Goal: Task Accomplishment & Management: Use online tool/utility

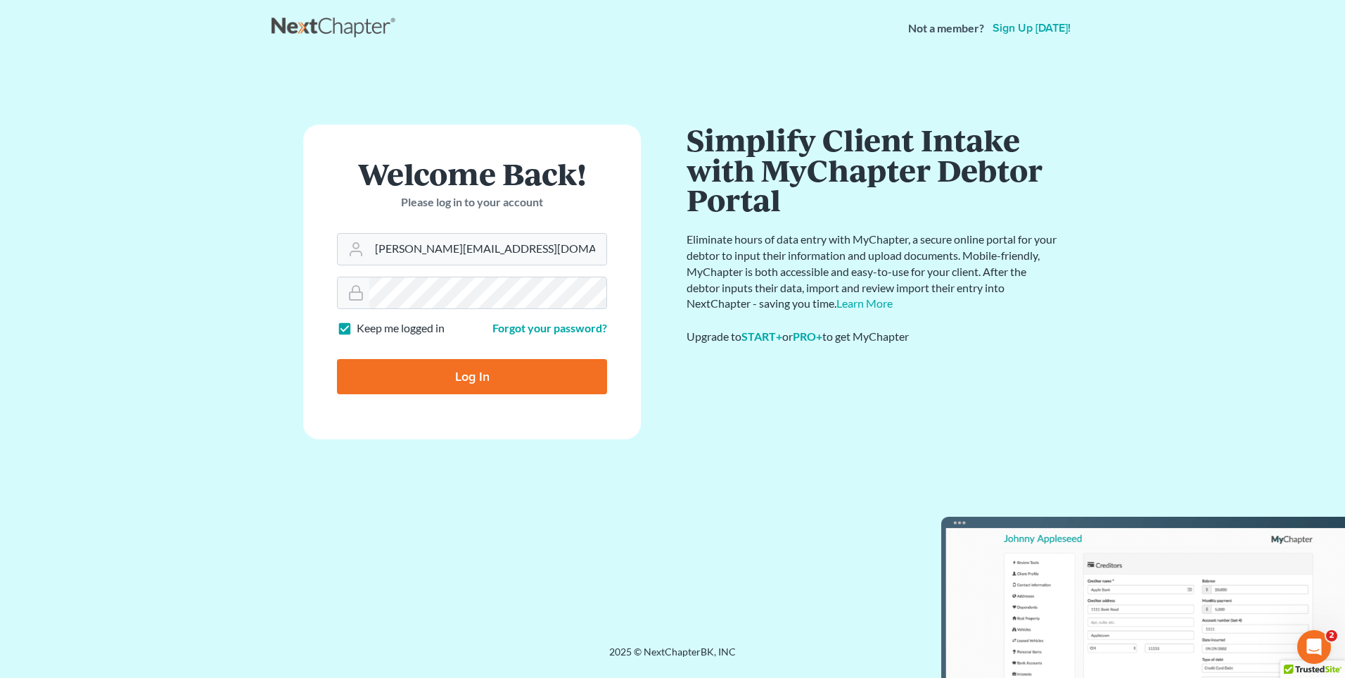
click at [401, 369] on input "Log In" at bounding box center [472, 376] width 270 height 35
type input "Thinking..."
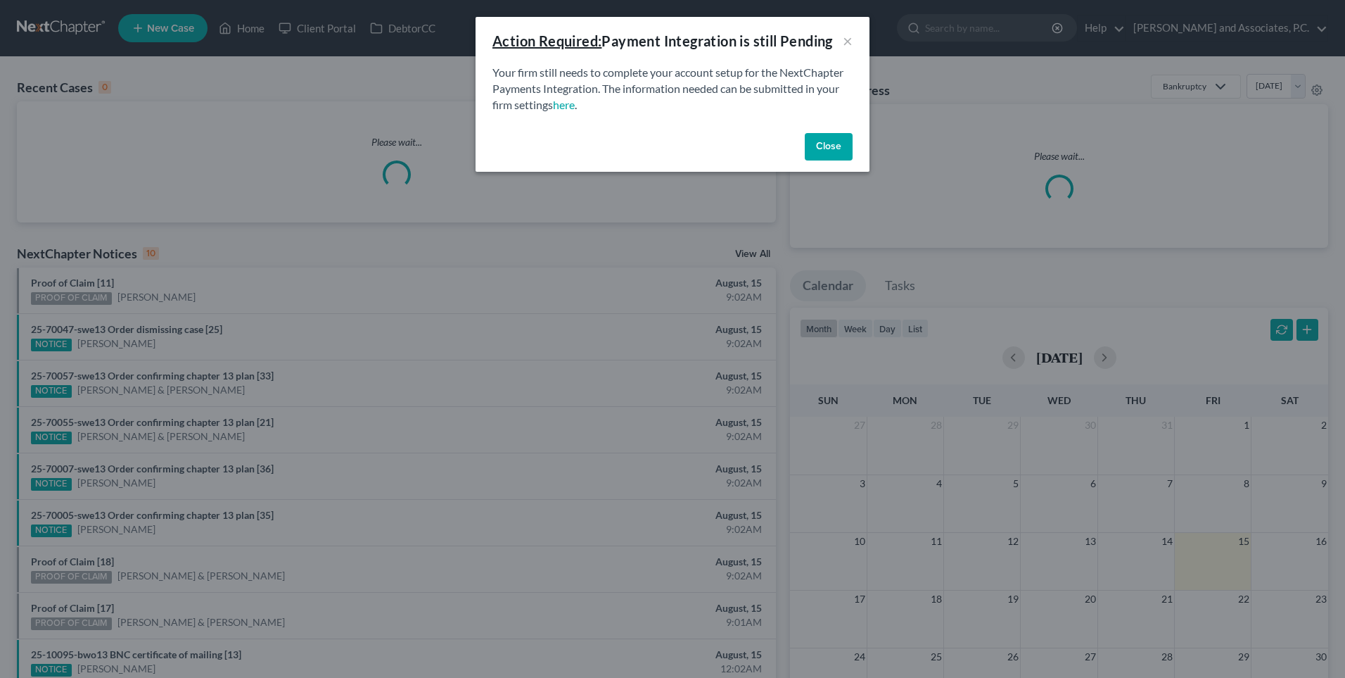
click at [832, 143] on button "Close" at bounding box center [829, 147] width 48 height 28
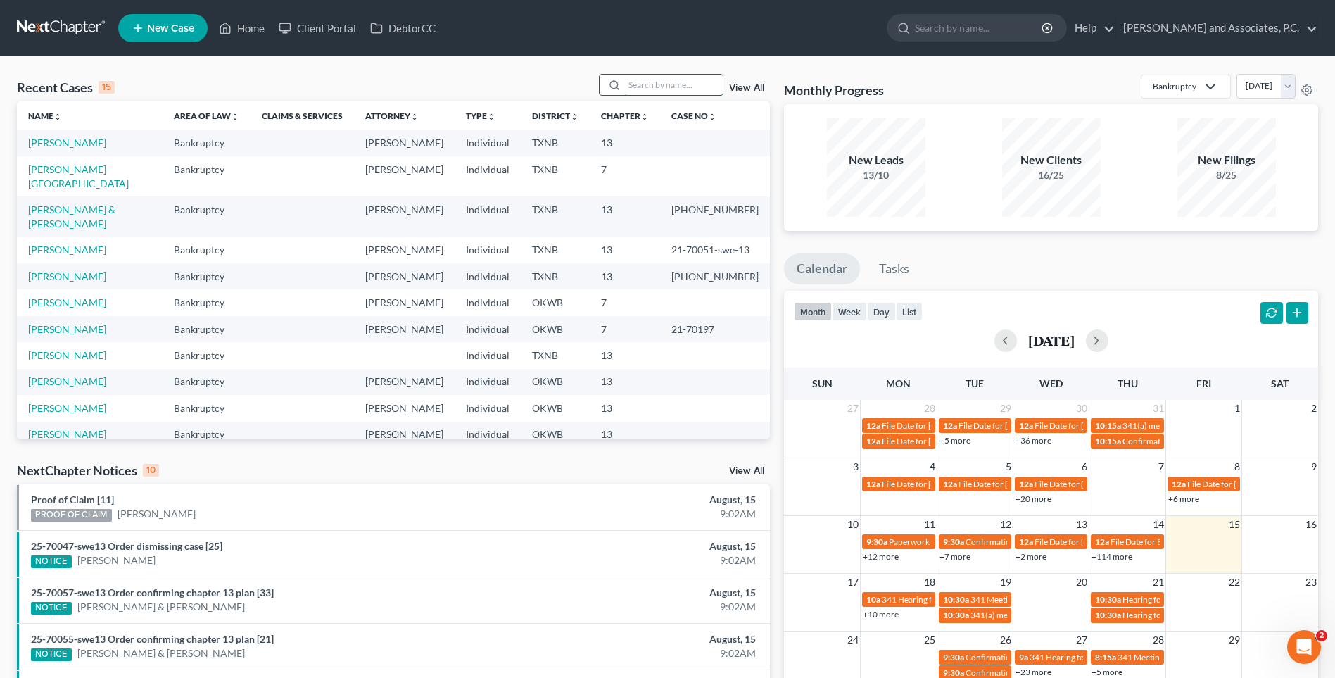
click at [634, 84] on input "search" at bounding box center [673, 85] width 99 height 20
type input "perez"
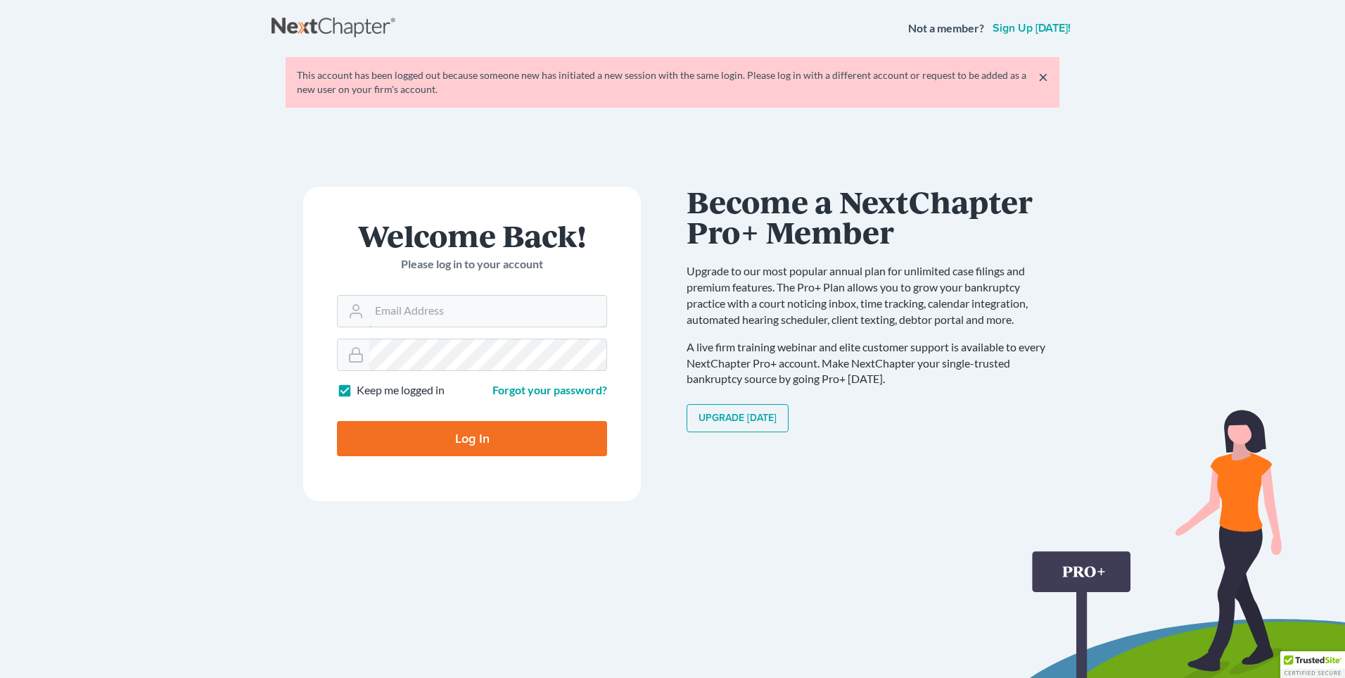
type input "[PERSON_NAME][EMAIL_ADDRESS][DOMAIN_NAME]"
click at [406, 438] on input "Log In" at bounding box center [472, 438] width 270 height 35
type input "Thinking..."
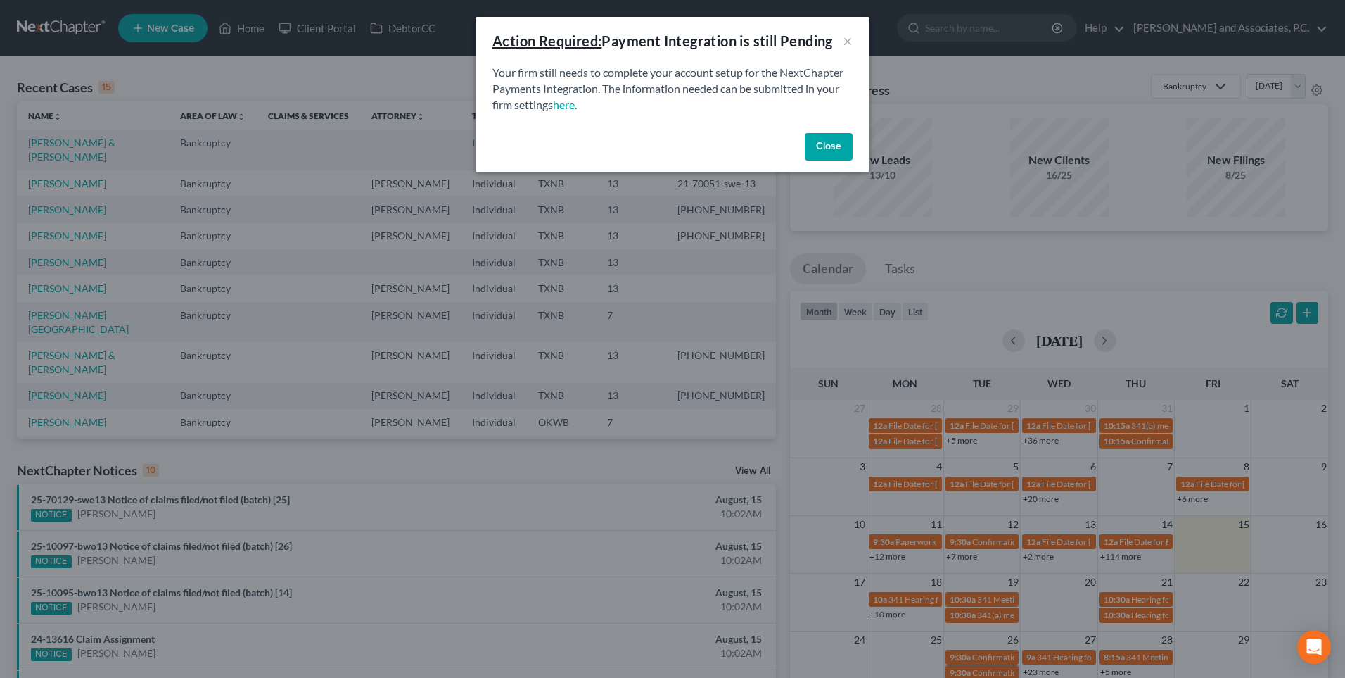
click at [823, 146] on button "Close" at bounding box center [829, 147] width 48 height 28
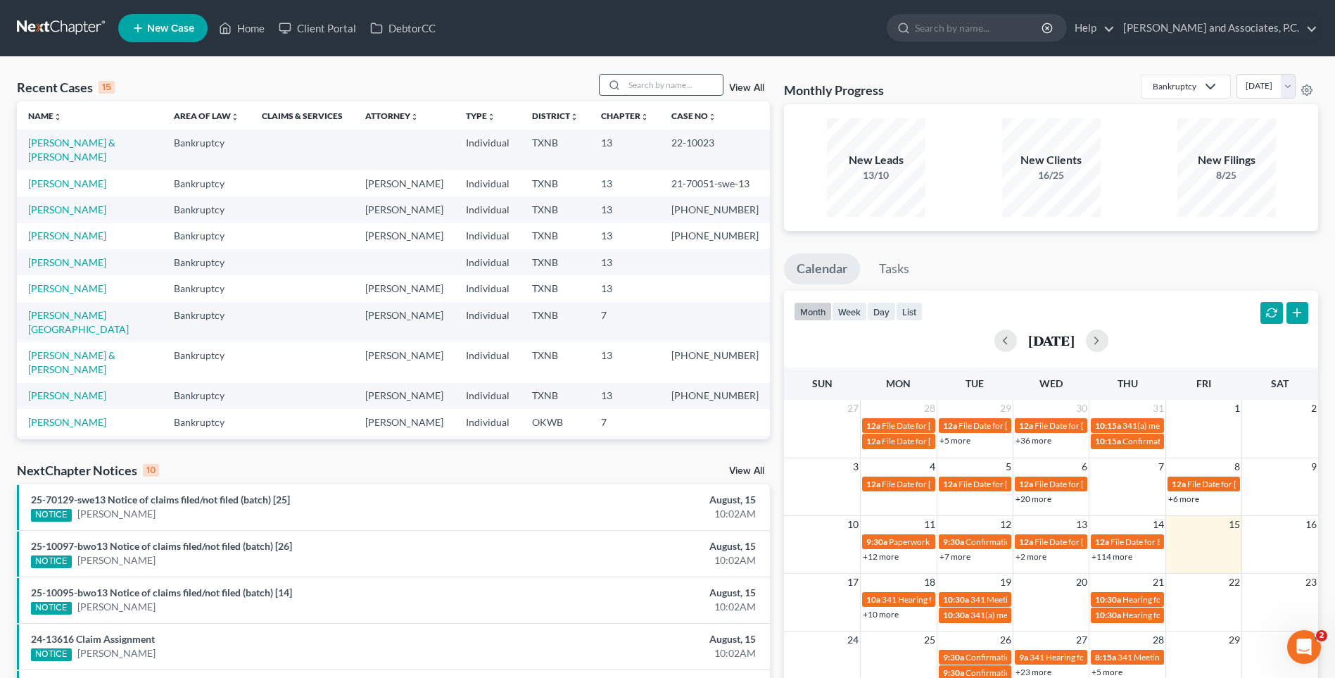
click at [675, 88] on input "search" at bounding box center [673, 85] width 99 height 20
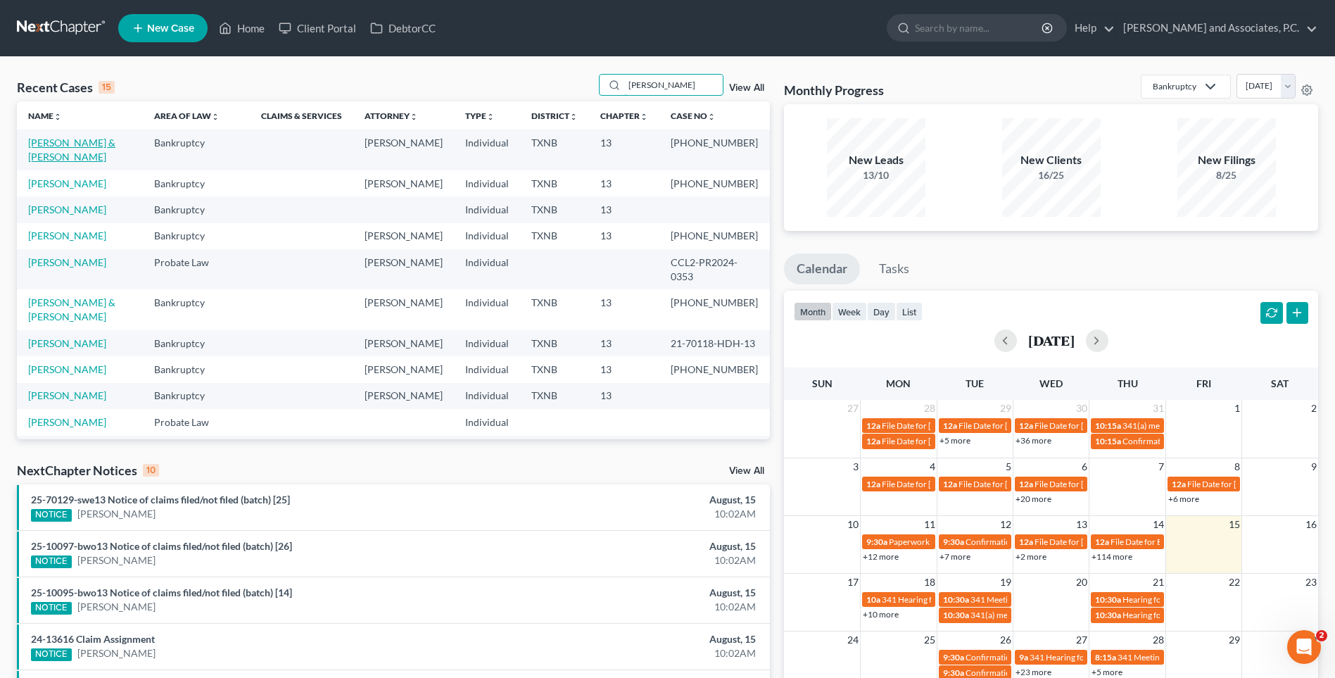
type input "perez"
click at [93, 146] on link "Perez, Alfred & Patricia" at bounding box center [71, 150] width 87 height 26
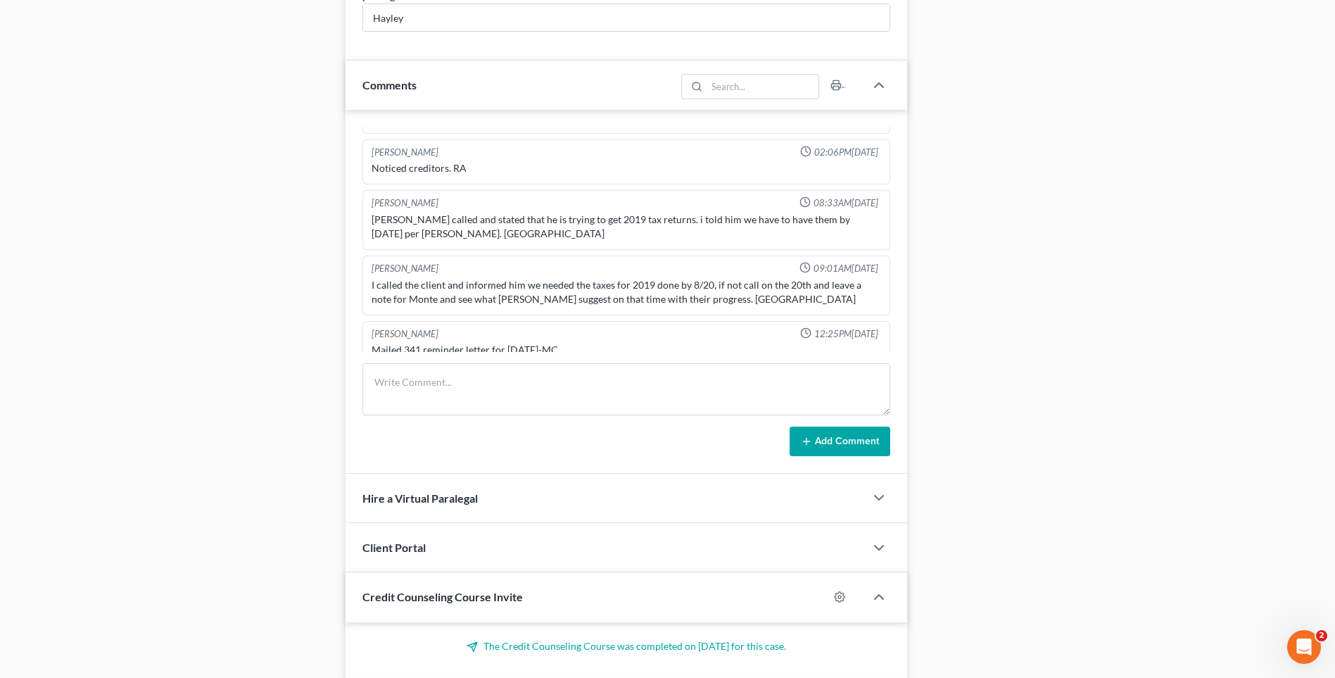
scroll to position [844, 0]
click at [394, 391] on textarea at bounding box center [626, 388] width 528 height 52
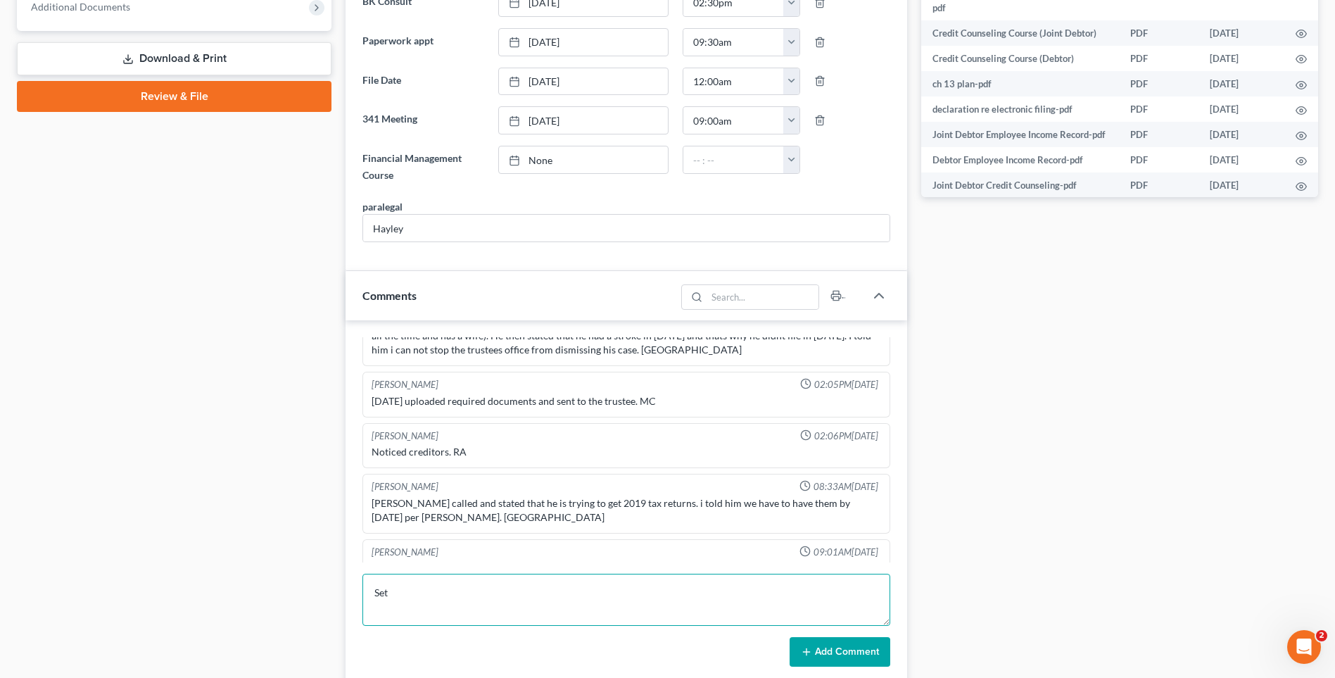
scroll to position [775, 0]
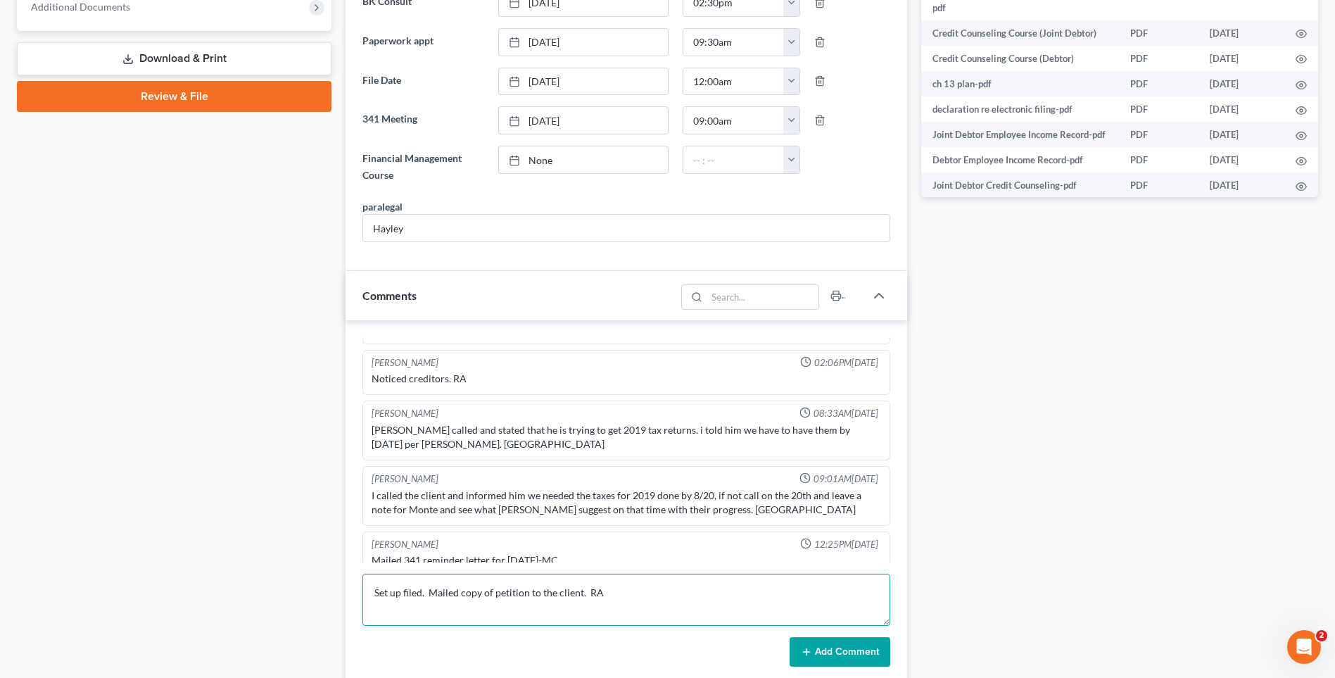
type textarea "Set up filed. Mailed copy of petition to the client. RA"
click at [846, 657] on button "Add Comment" at bounding box center [840, 652] width 101 height 30
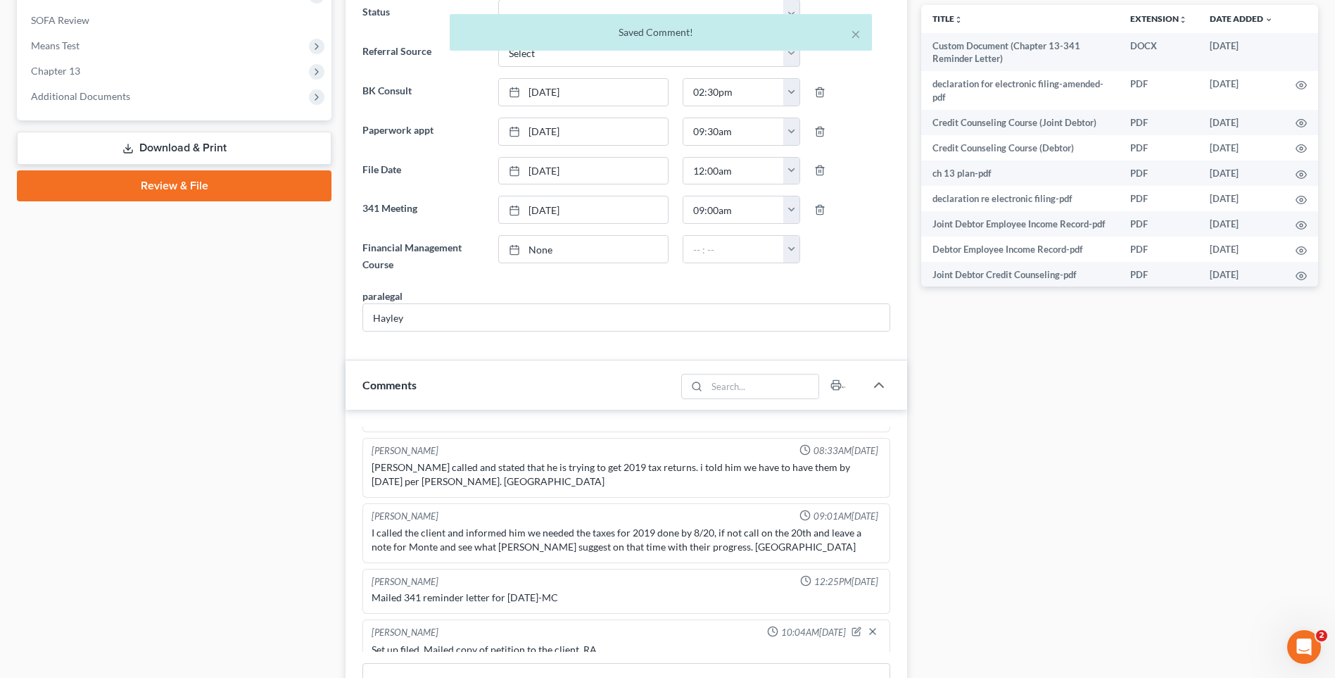
scroll to position [352, 0]
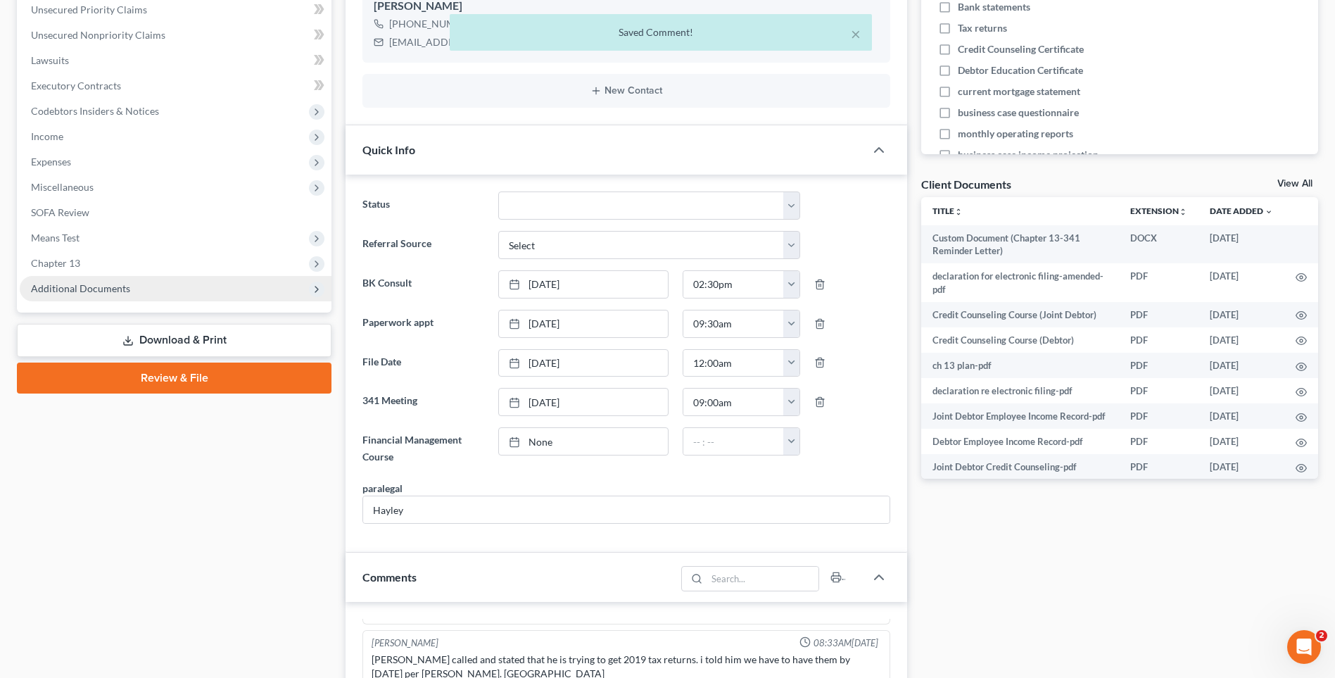
click at [87, 292] on span "Additional Documents" at bounding box center [80, 288] width 99 height 12
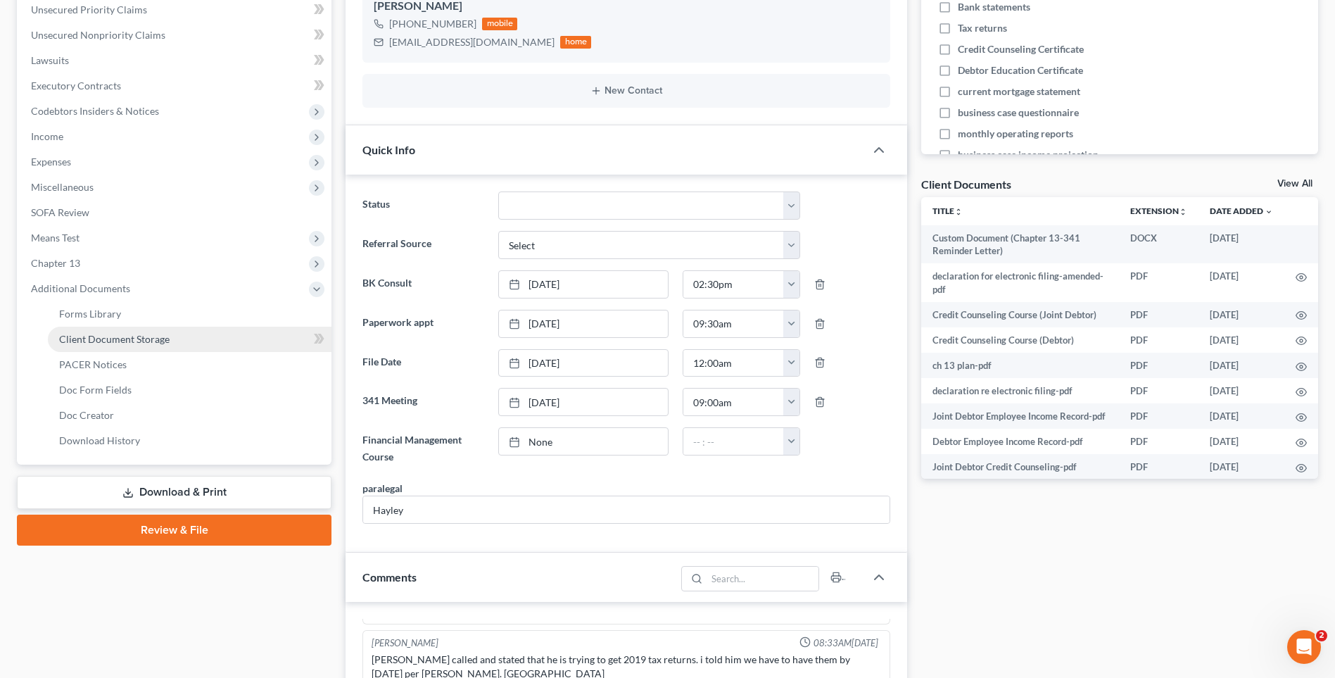
click at [82, 342] on span "Client Document Storage" at bounding box center [114, 339] width 110 height 12
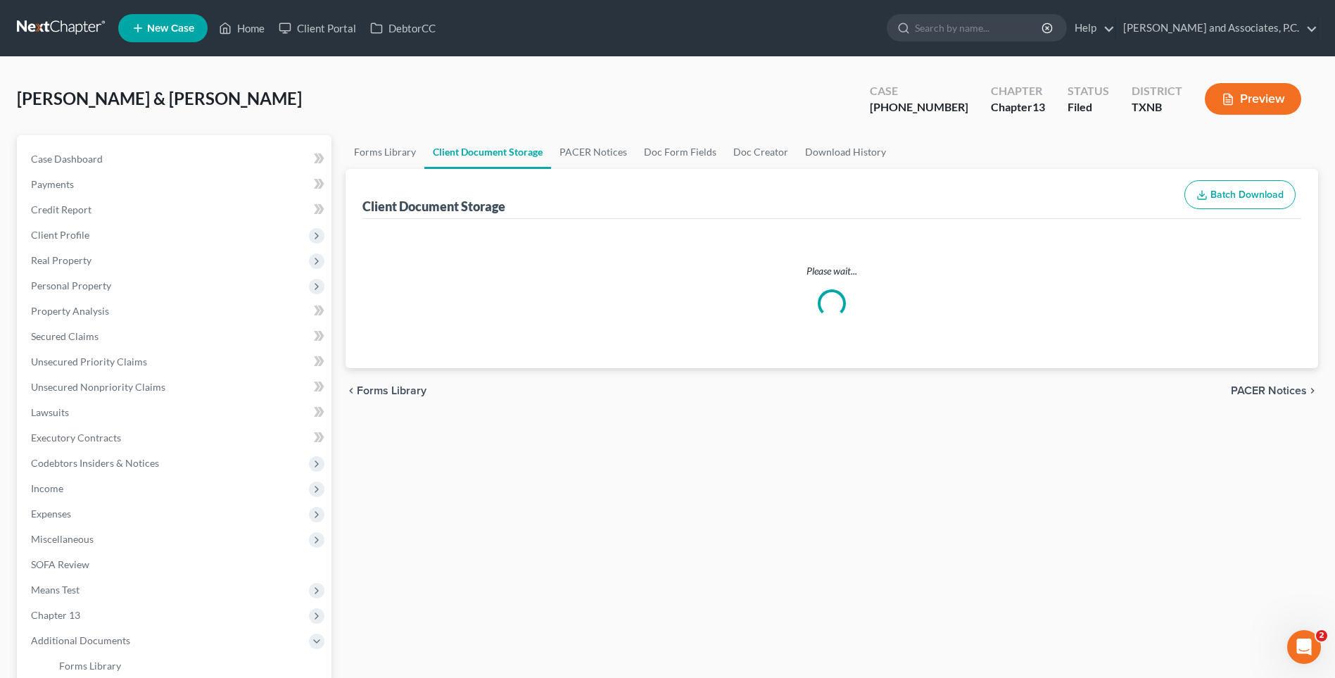
select select "21"
select select "10"
select select "6"
select select "18"
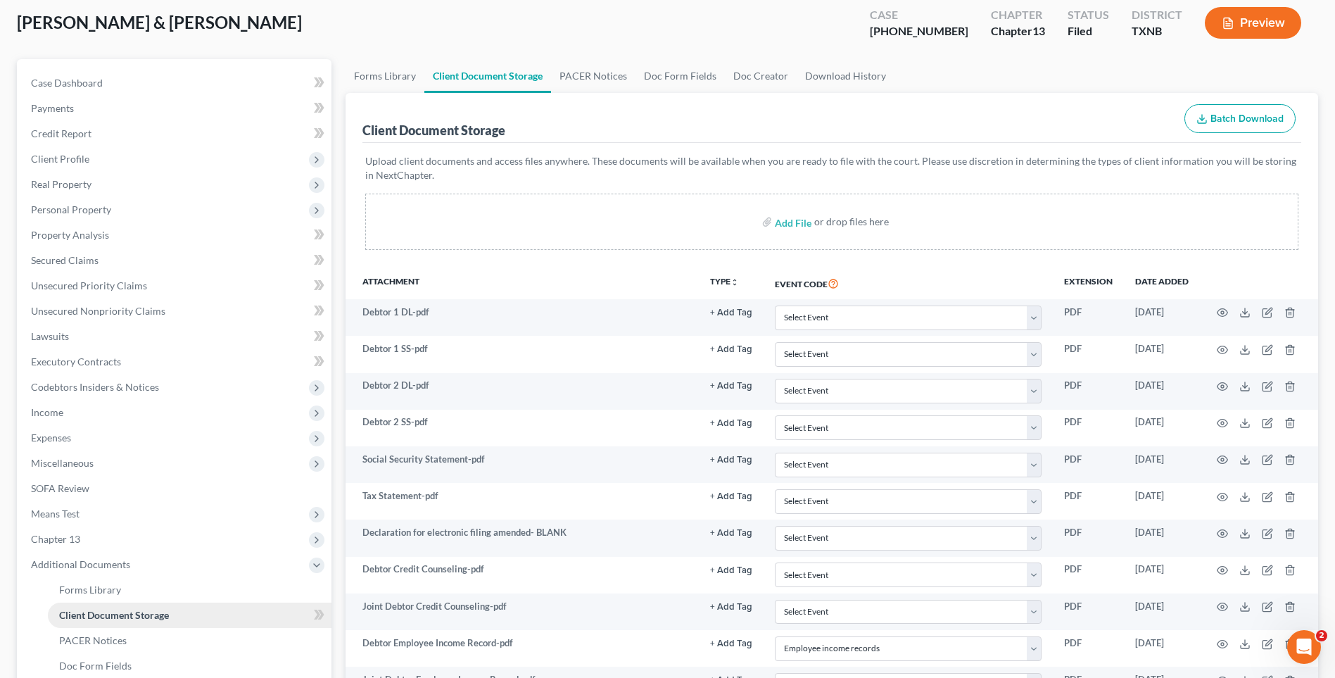
scroll to position [70, 0]
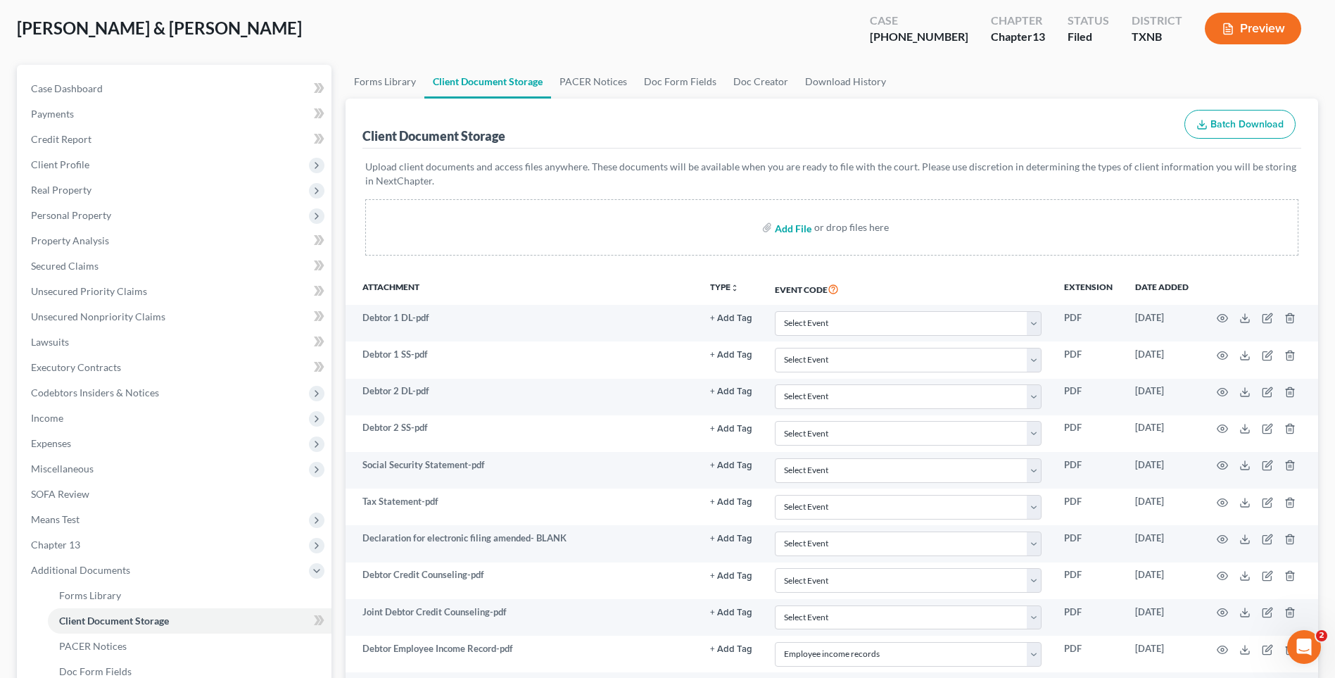
click at [782, 229] on input "file" at bounding box center [792, 227] width 34 height 25
type input "C:\fakepath\2570191 PEREZ Auth to release.pdf"
select select "21"
select select "10"
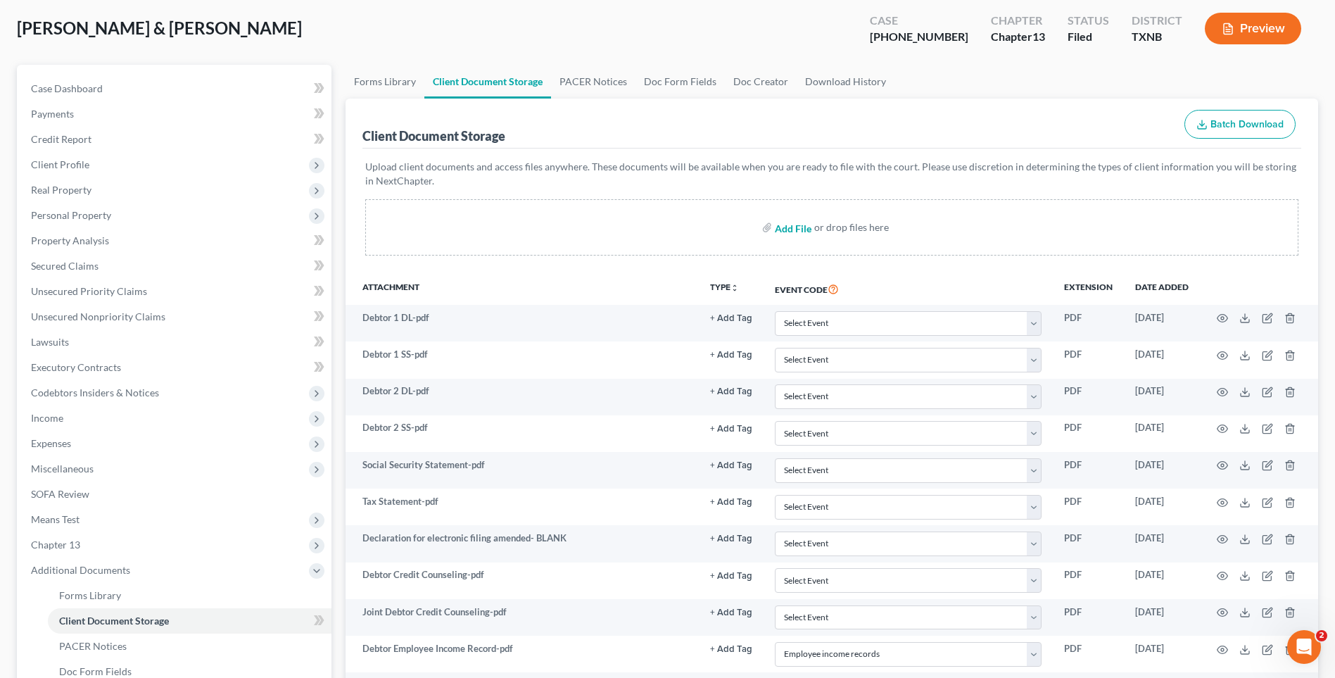
select select "6"
select select "18"
click at [791, 230] on input "file" at bounding box center [792, 227] width 34 height 25
type input "C:\fakepath\2570191 PEREZ Auto insurance.pdf"
select select "21"
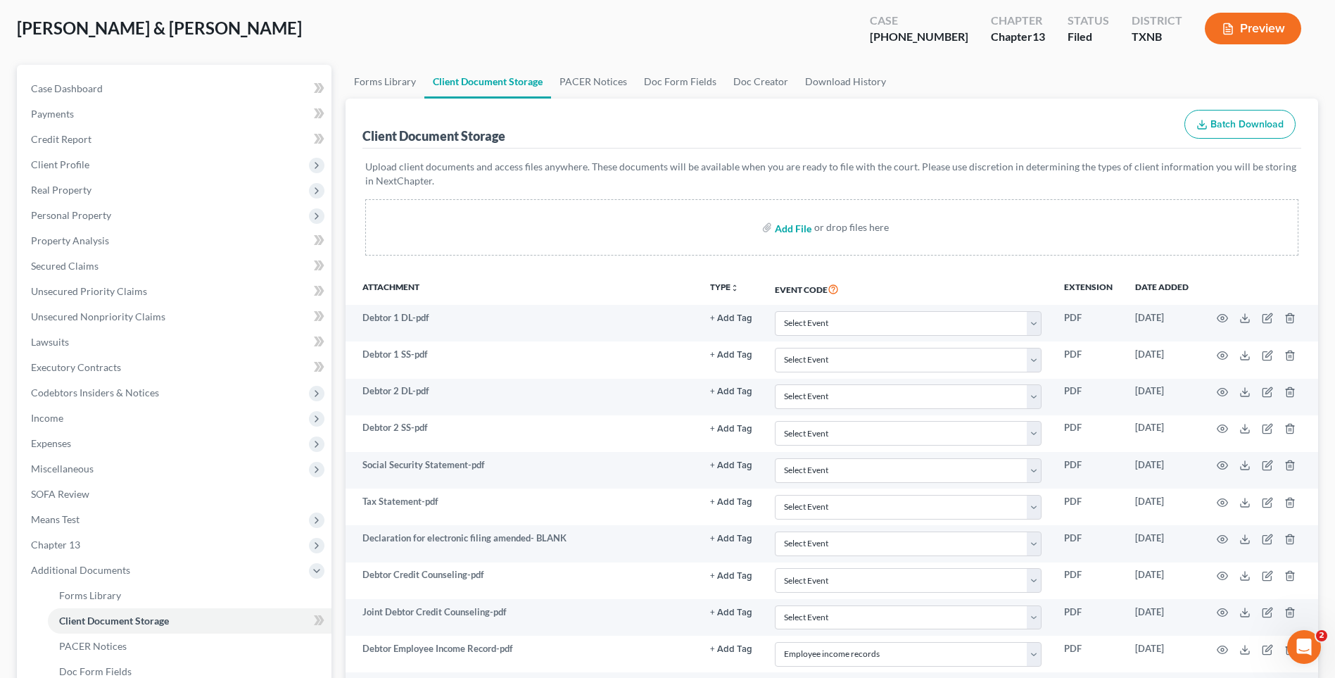
select select "21"
select select "10"
select select "6"
select select "18"
click at [779, 231] on input "file" at bounding box center [792, 227] width 34 height 25
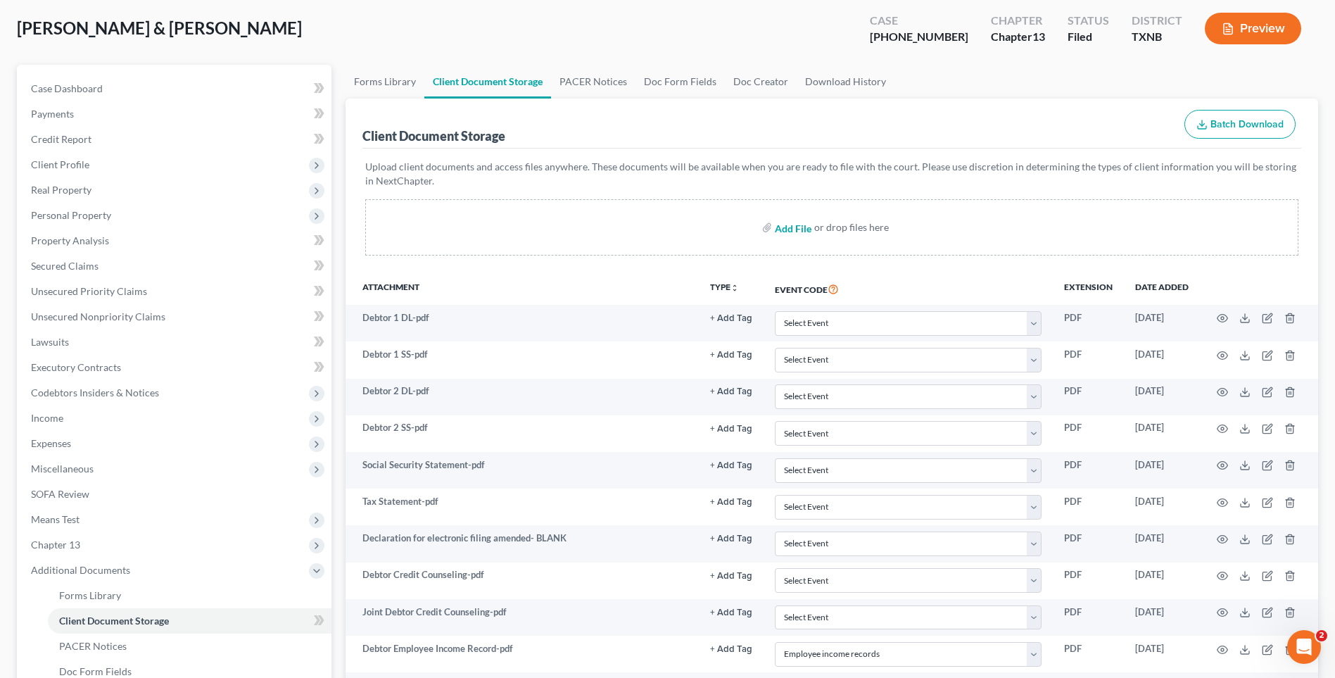
type input "C:\fakepath\2570191 PEREZ Debtor Contact Info.pdf"
drag, startPoint x: 784, startPoint y: 228, endPoint x: 213, endPoint y: 208, distance: 571.7
click at [783, 228] on input "file" at bounding box center [792, 227] width 34 height 25
select select "21"
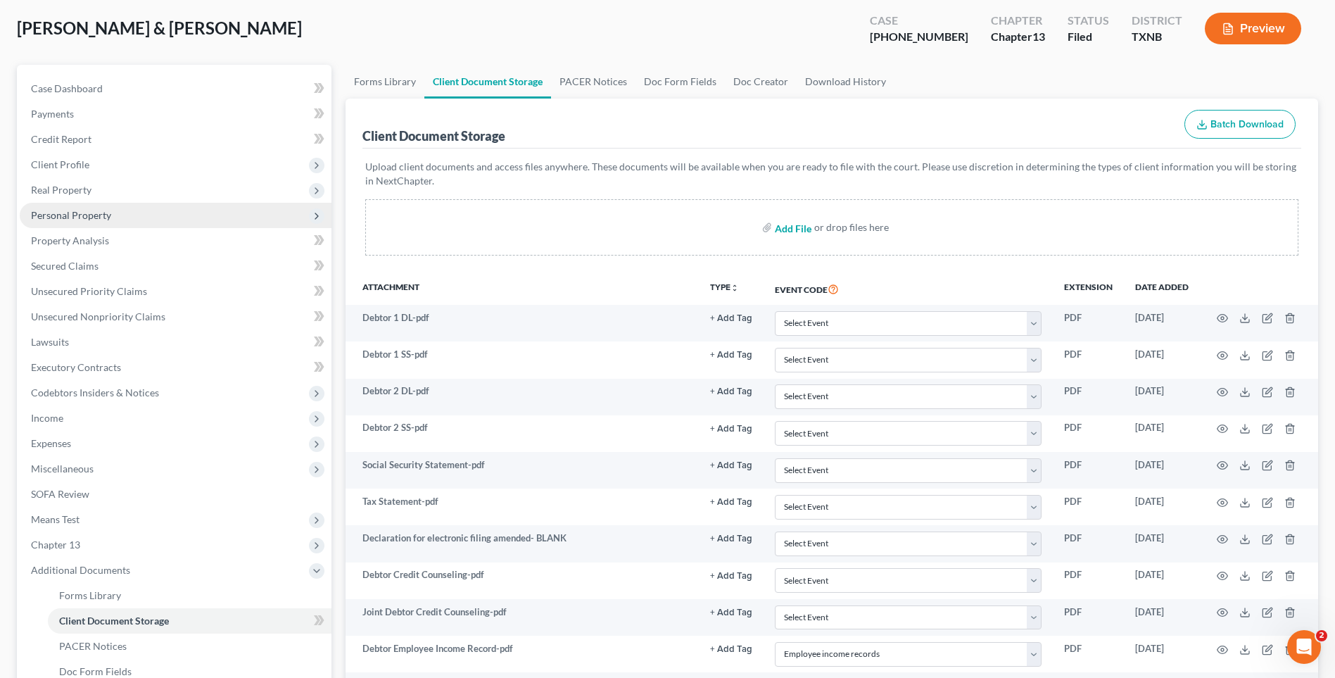
select select "10"
select select "6"
select select "18"
type input "C:\fakepath\2570191 PEREZ House insurance.pdf"
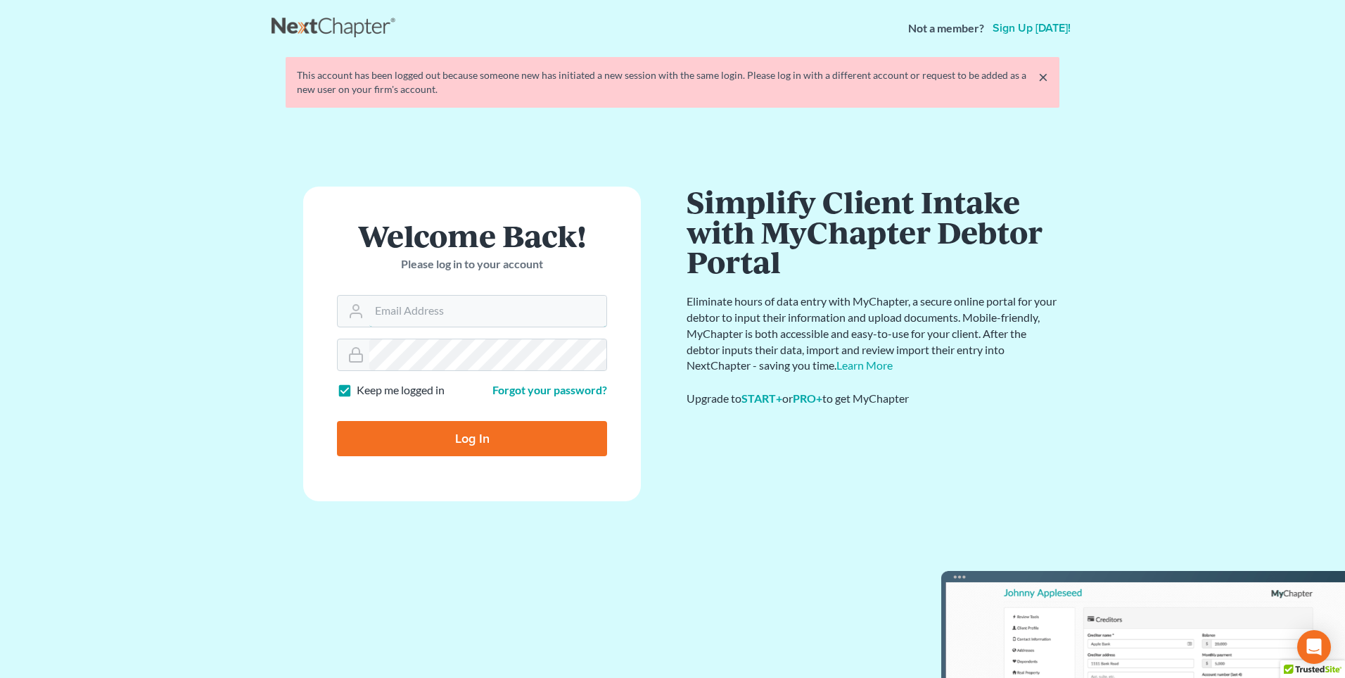
type input "[PERSON_NAME][EMAIL_ADDRESS][DOMAIN_NAME]"
click at [431, 443] on input "Log In" at bounding box center [472, 438] width 270 height 35
type input "Thinking..."
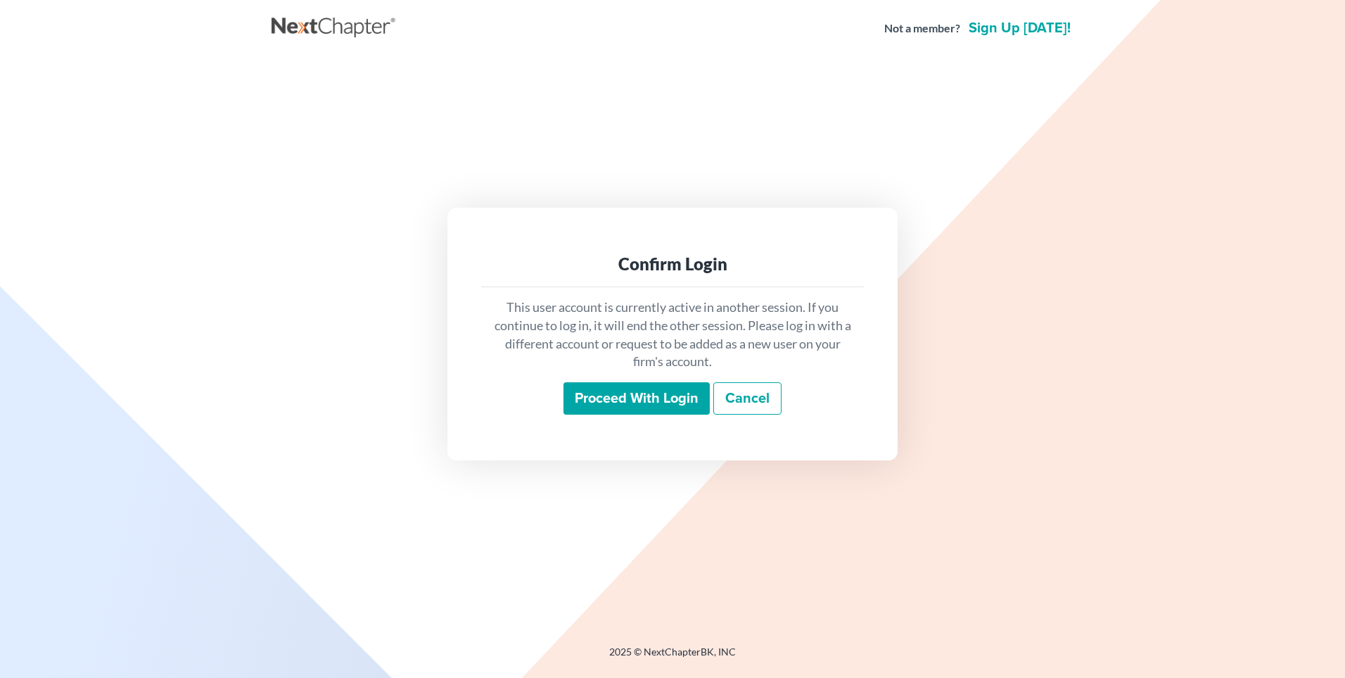
click at [614, 398] on input "Proceed with login" at bounding box center [637, 398] width 146 height 32
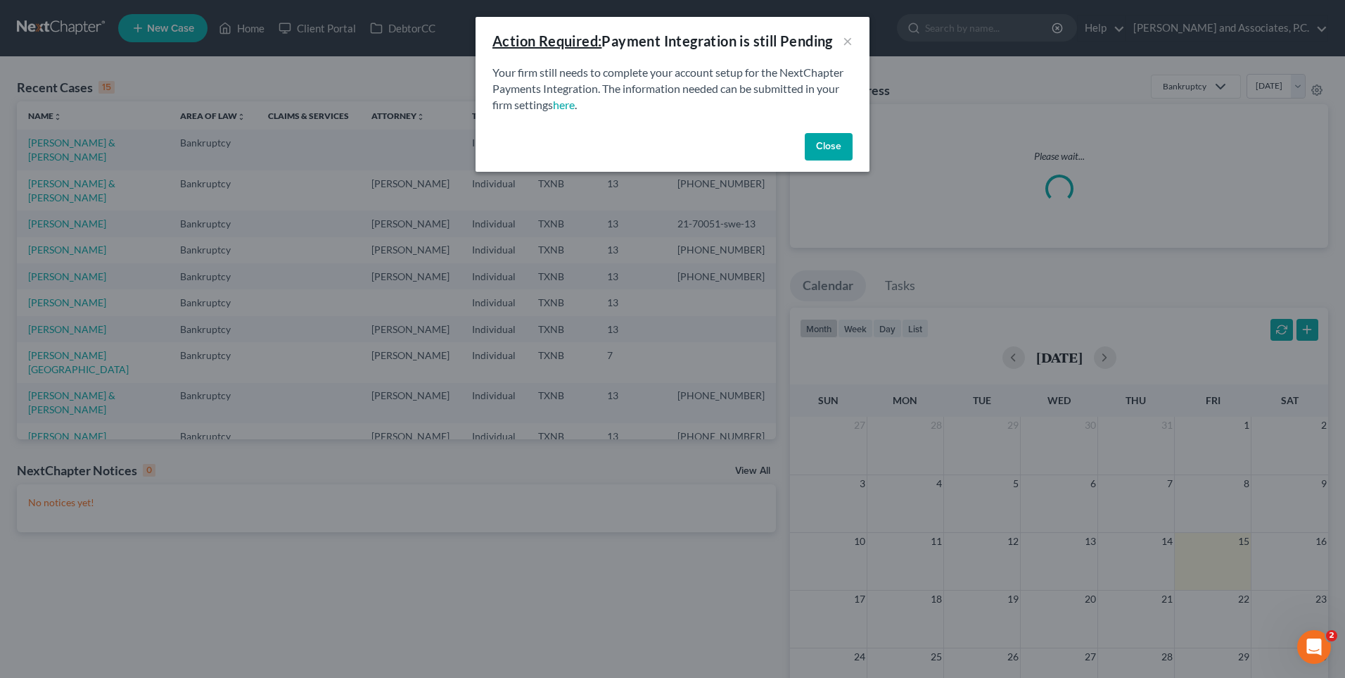
click at [827, 148] on button "Close" at bounding box center [829, 147] width 48 height 28
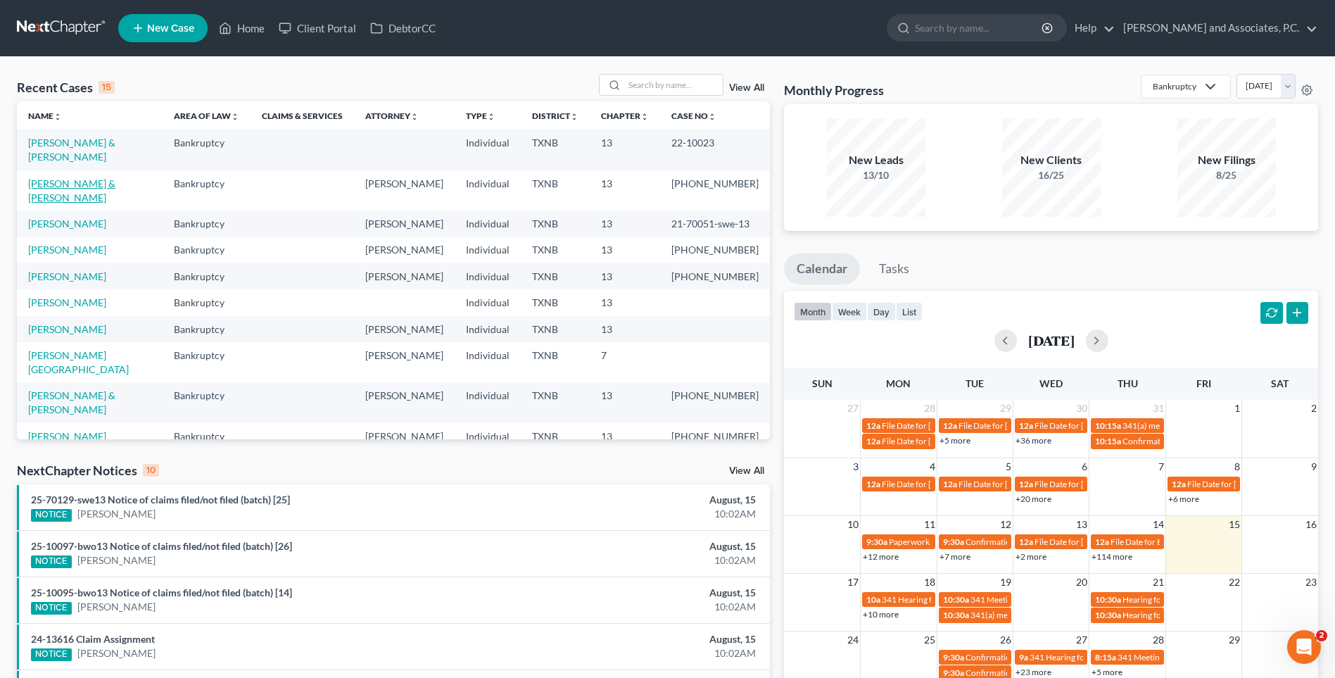
click at [107, 177] on link "Perez, Alfred & Patricia" at bounding box center [71, 190] width 87 height 26
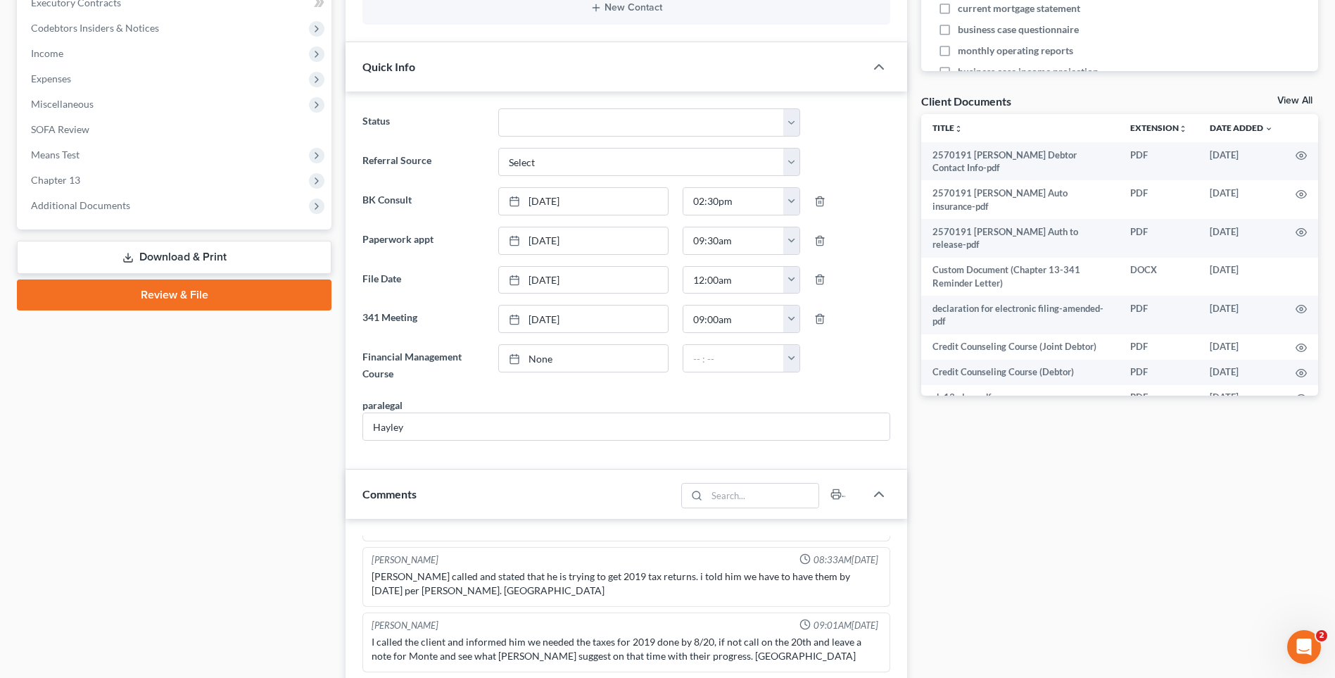
scroll to position [422, 0]
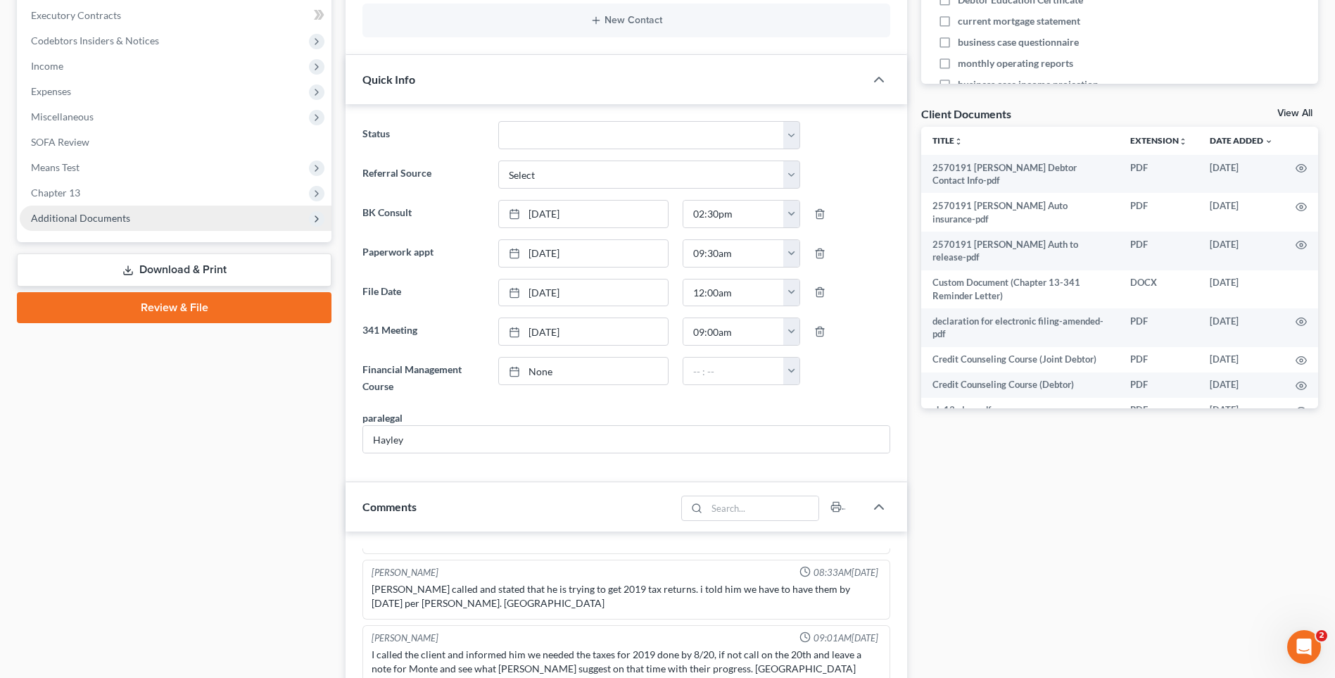
click at [58, 217] on span "Additional Documents" at bounding box center [80, 218] width 99 height 12
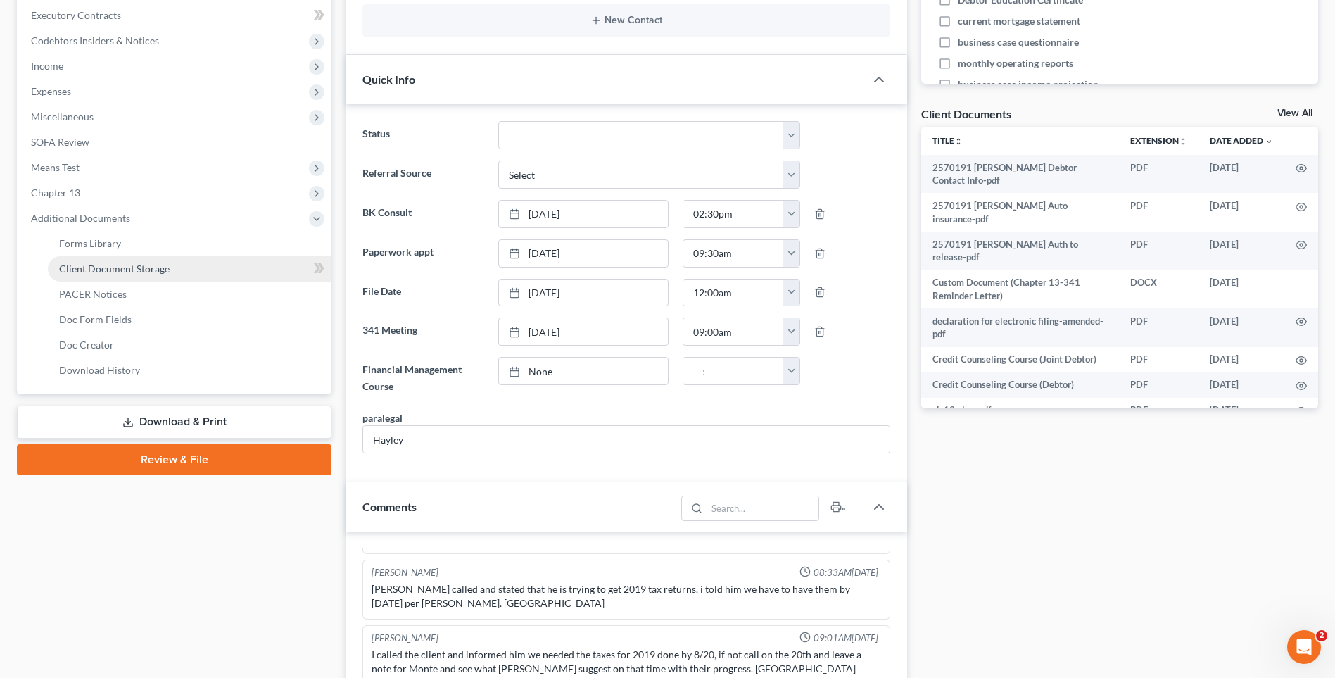
click at [97, 267] on span "Client Document Storage" at bounding box center [114, 268] width 110 height 12
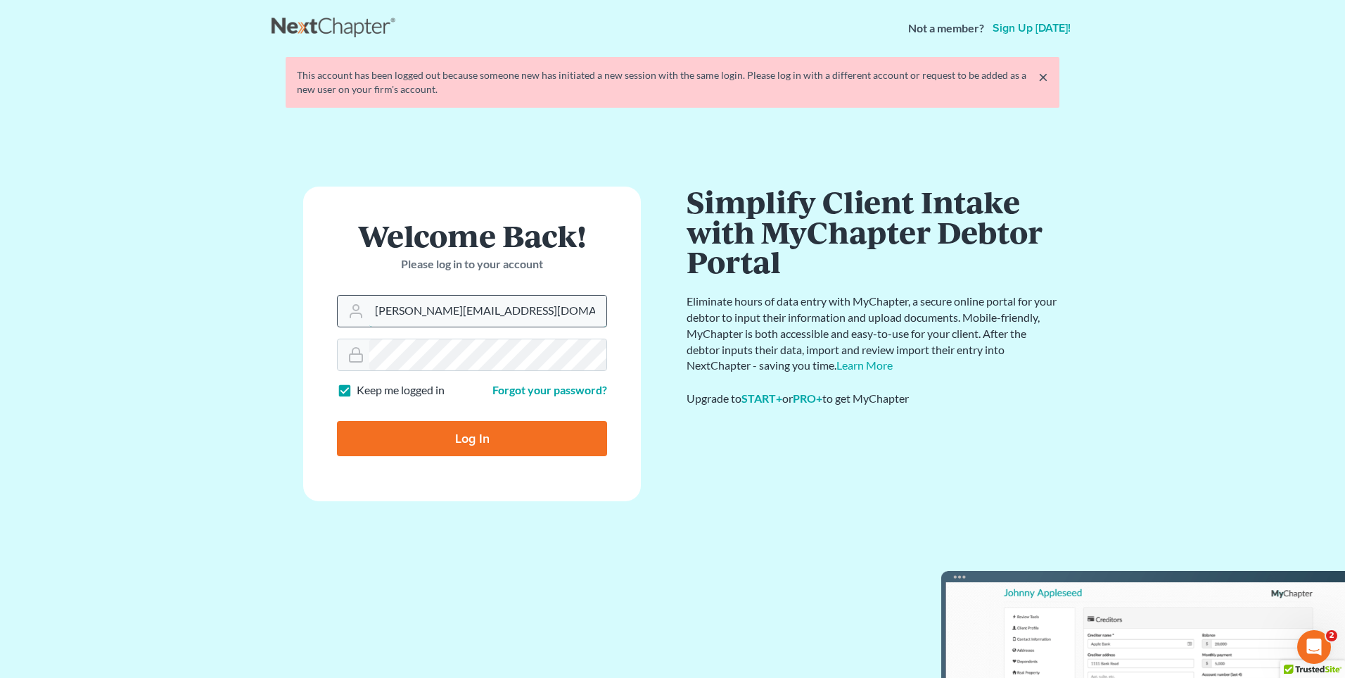
click at [517, 315] on input "[PERSON_NAME][EMAIL_ADDRESS][DOMAIN_NAME]" at bounding box center [487, 311] width 237 height 31
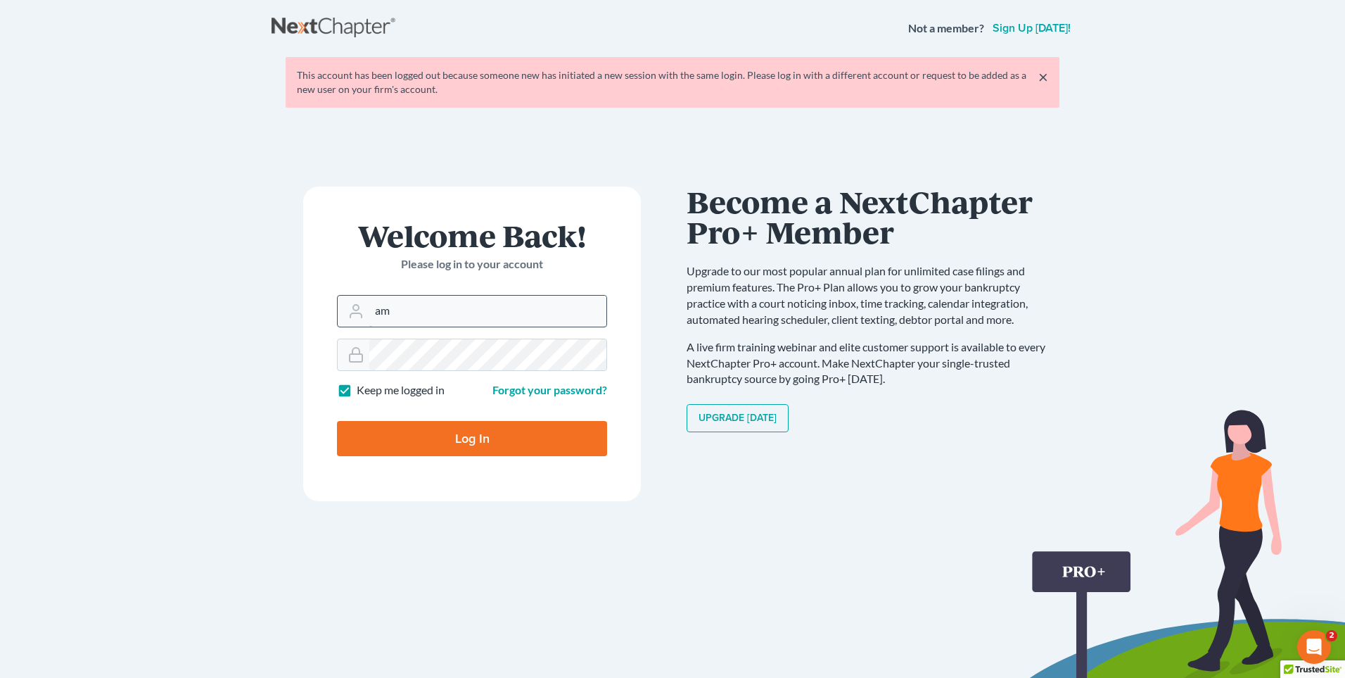
type input "a"
type input "rhonda@montejwhite.com"
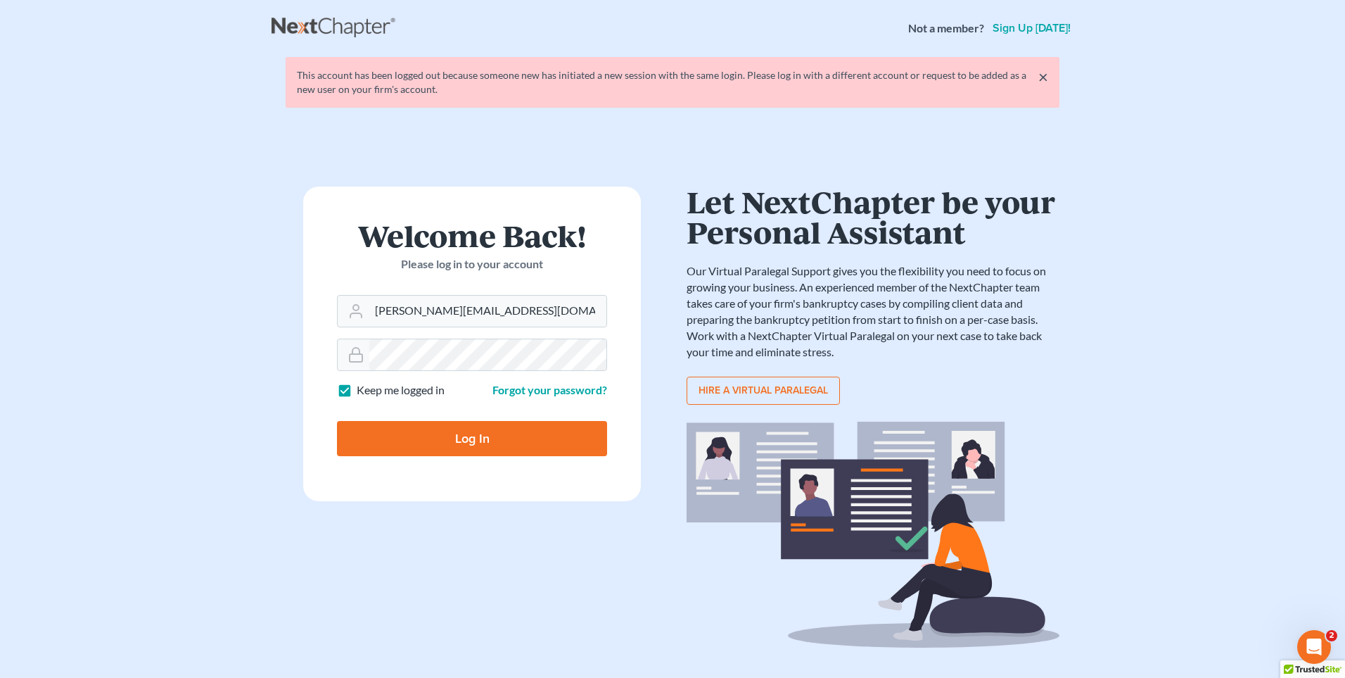
click at [471, 435] on input "Log In" at bounding box center [472, 438] width 270 height 35
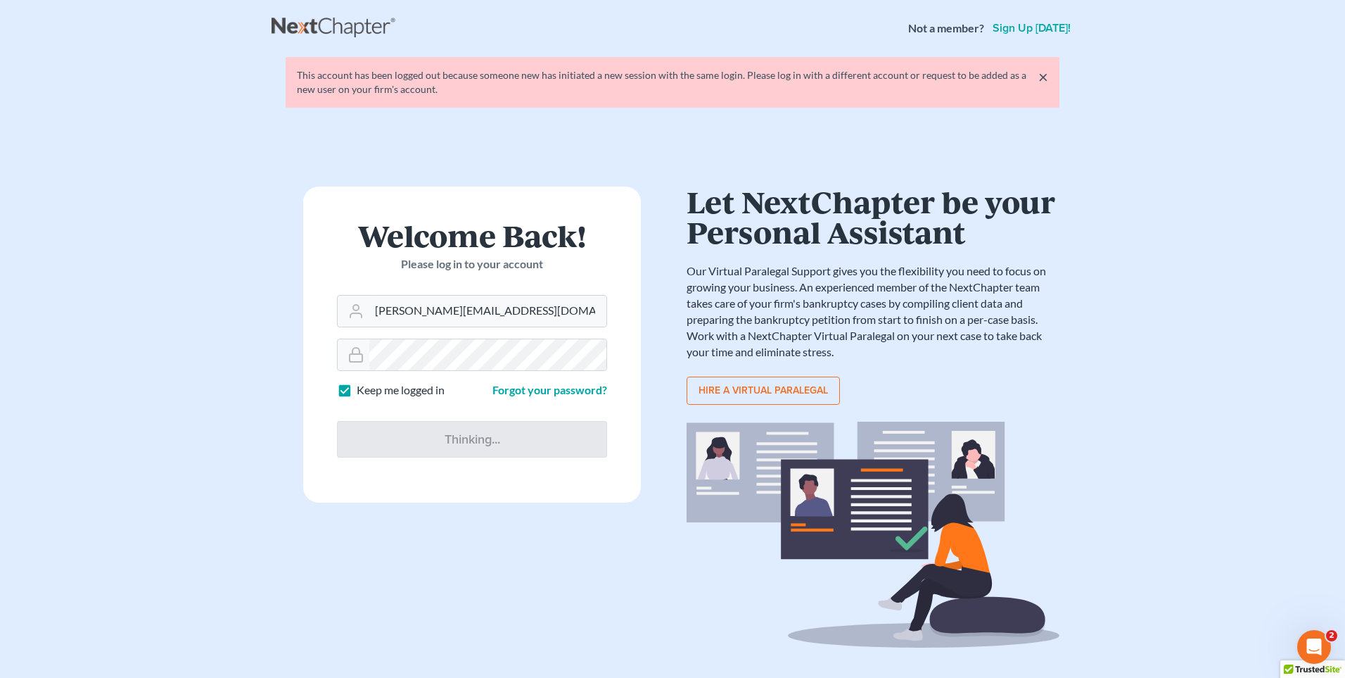
type input "Thinking..."
